Goal: Find specific page/section: Find specific page/section

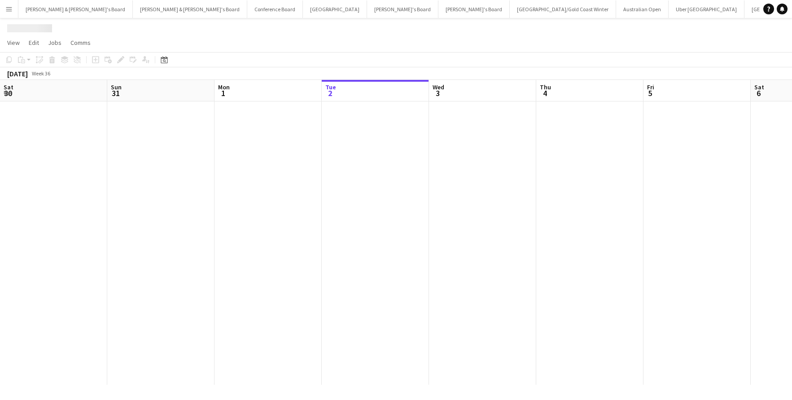
scroll to position [0, 215]
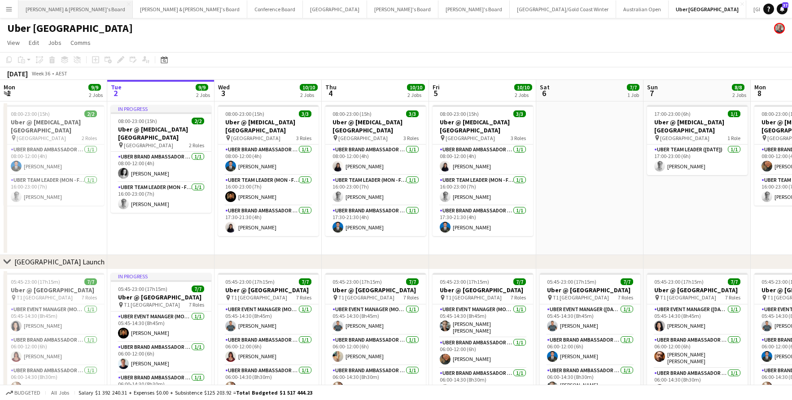
click at [58, 10] on button "[PERSON_NAME] & [PERSON_NAME]'s Board Close" at bounding box center [75, 9] width 114 height 18
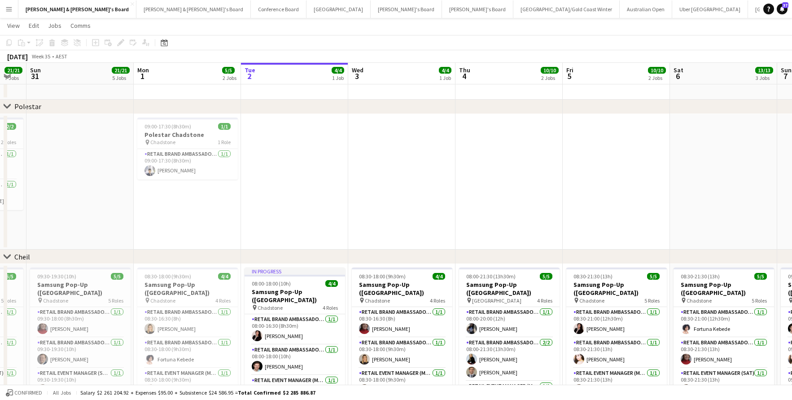
scroll to position [0, 296]
